Goal: Transaction & Acquisition: Purchase product/service

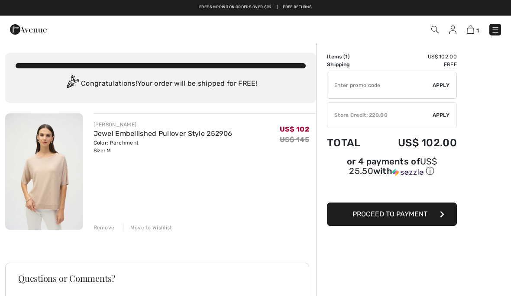
click at [404, 222] on button "Proceed to Payment" at bounding box center [392, 214] width 130 height 23
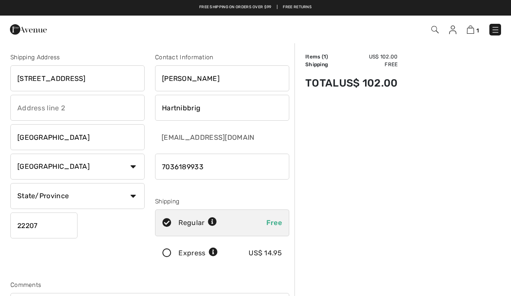
click at [107, 76] on input "[STREET_ADDRESS]" at bounding box center [77, 78] width 134 height 26
type input "3"
type input "7563"
click at [68, 24] on div at bounding box center [108, 29] width 210 height 23
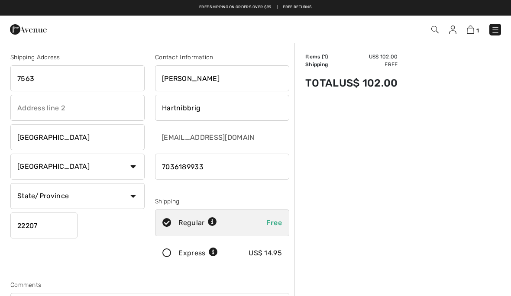
click at [68, 24] on div at bounding box center [108, 29] width 210 height 23
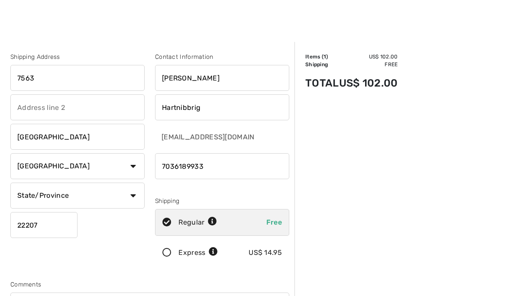
click at [52, 86] on input "7563" at bounding box center [77, 78] width 134 height 26
click at [68, 24] on div at bounding box center [255, 21] width 511 height 42
click at [60, 82] on input "7563" at bounding box center [77, 78] width 134 height 26
click at [68, 24] on div at bounding box center [255, 21] width 511 height 42
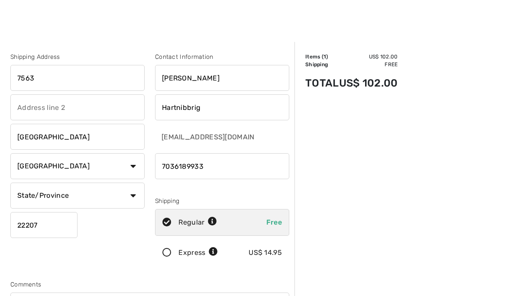
click at [68, 24] on div at bounding box center [255, 21] width 511 height 42
click at [33, 84] on input "7563" at bounding box center [77, 78] width 134 height 26
click at [68, 24] on div at bounding box center [255, 21] width 511 height 42
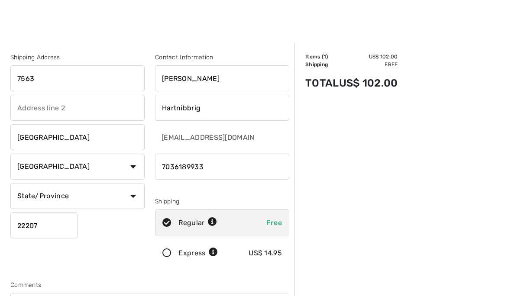
click at [68, 24] on div at bounding box center [255, 21] width 511 height 42
click at [43, 77] on input "7563" at bounding box center [77, 78] width 134 height 26
click at [68, 24] on div at bounding box center [255, 21] width 511 height 42
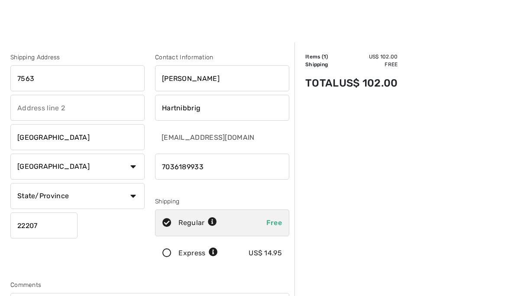
click at [68, 24] on div at bounding box center [255, 21] width 511 height 42
click at [47, 76] on input "7563" at bounding box center [77, 78] width 134 height 26
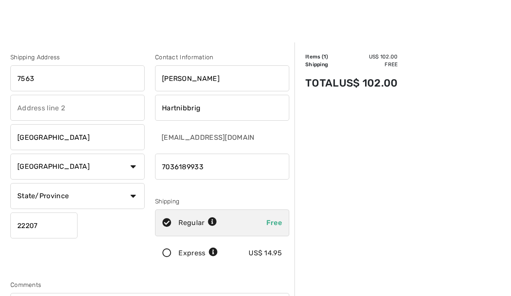
click at [68, 24] on div at bounding box center [255, 21] width 511 height 42
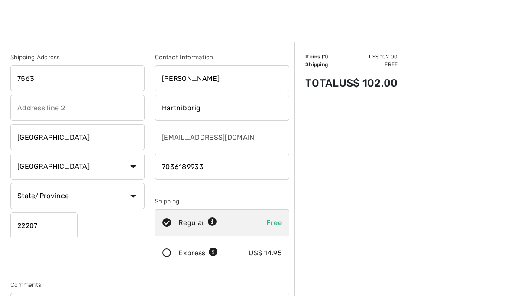
click at [68, 24] on div at bounding box center [255, 21] width 511 height 42
click at [40, 77] on input "7563" at bounding box center [77, 78] width 134 height 26
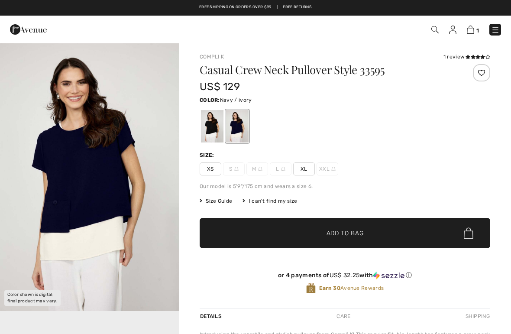
checkbox input "true"
